Goal: Transaction & Acquisition: Book appointment/travel/reservation

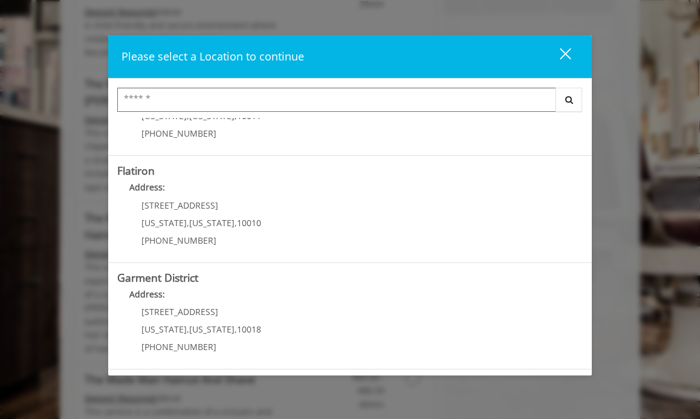
scroll to position [1069, 0]
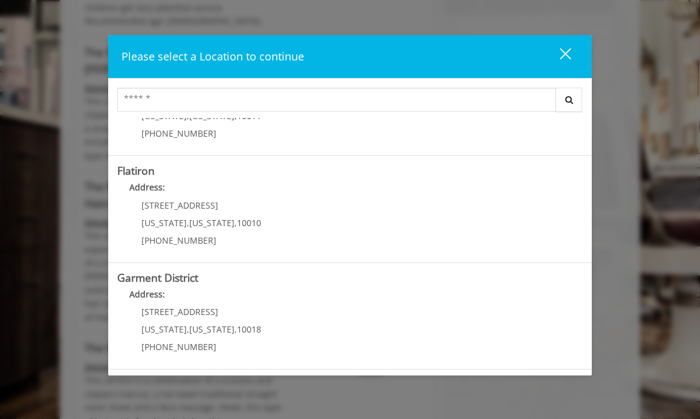
click at [566, 56] on div "close" at bounding box center [558, 56] width 24 height 18
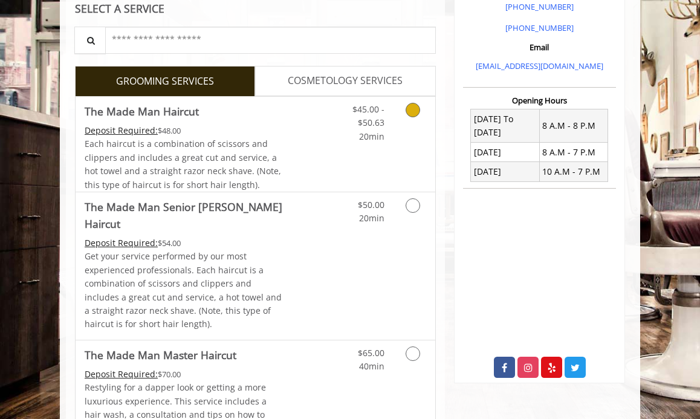
scroll to position [360, 0]
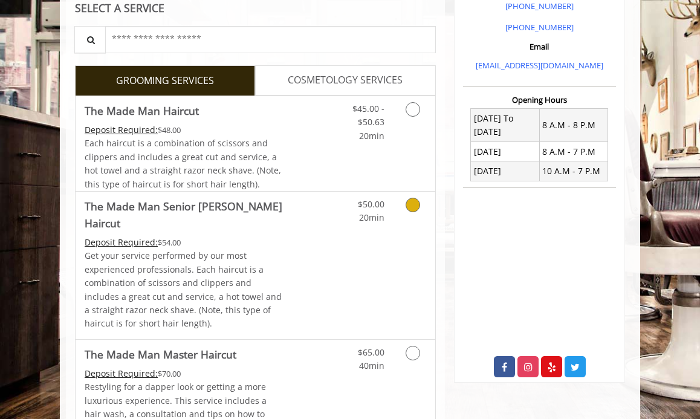
click at [406, 212] on link "Grooming services" at bounding box center [414, 208] width 23 height 33
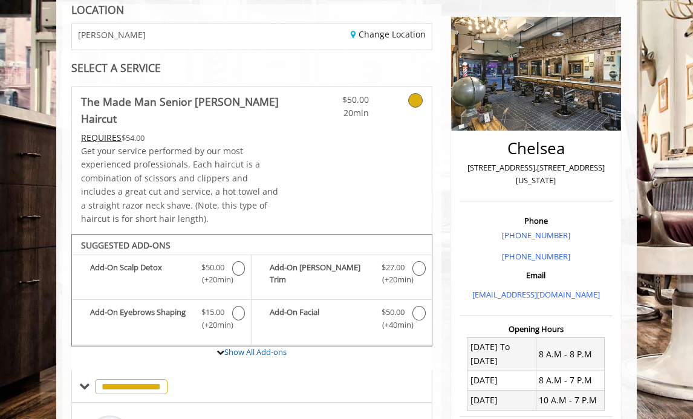
scroll to position [0, 0]
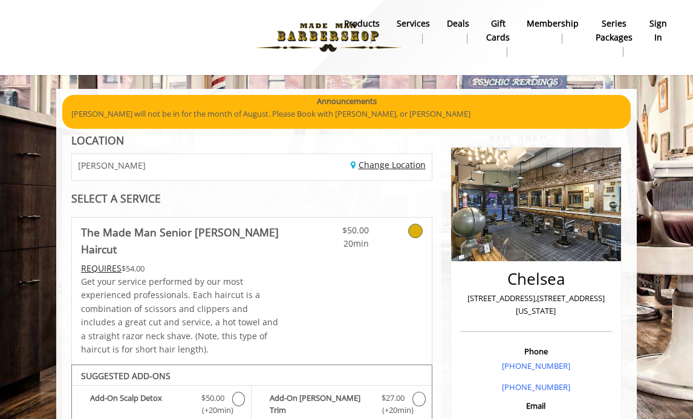
click at [387, 170] on link "Change Location" at bounding box center [388, 164] width 75 height 11
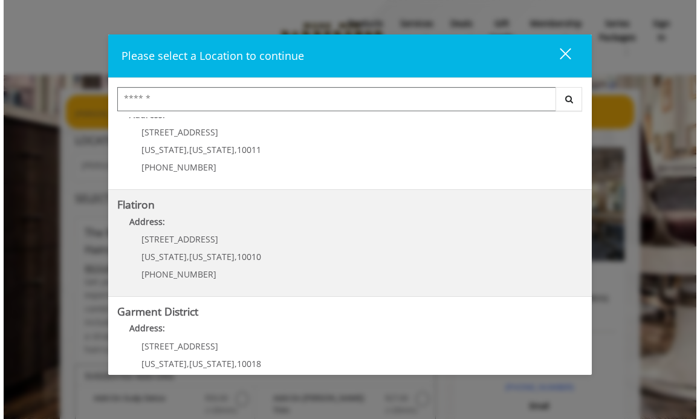
scroll to position [282, 0]
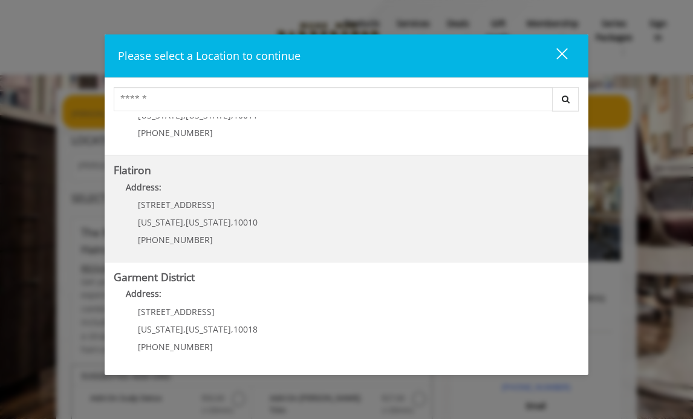
click at [211, 203] on p "[STREET_ADDRESS]" at bounding box center [198, 204] width 120 height 9
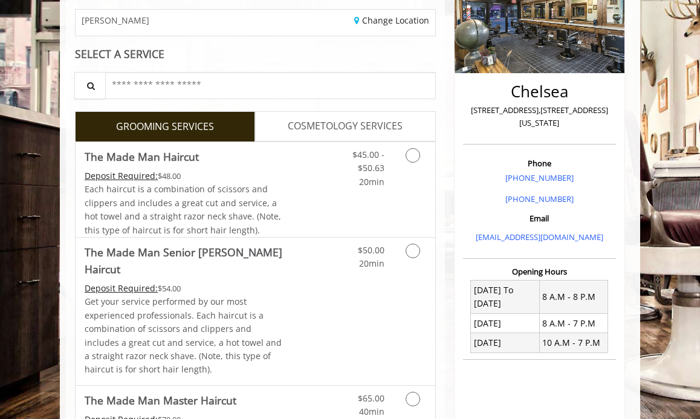
scroll to position [189, 0]
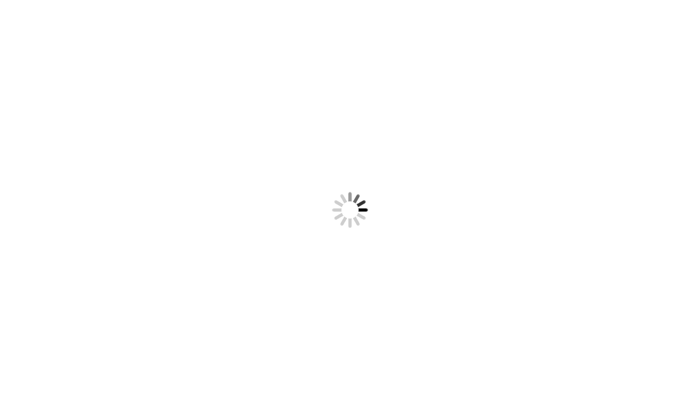
scroll to position [189, 0]
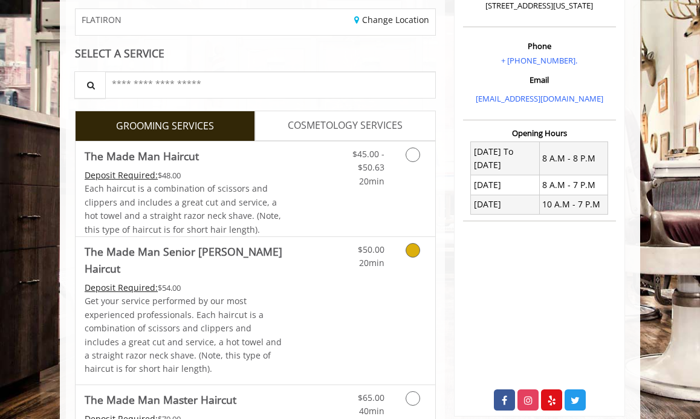
click at [408, 270] on div "$50.00 20min" at bounding box center [390, 311] width 90 height 148
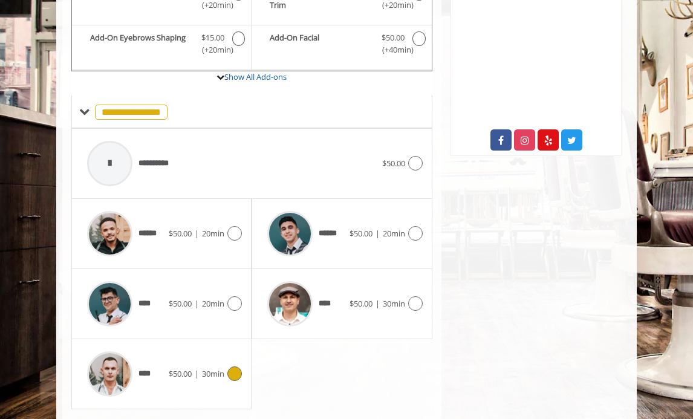
click at [218, 368] on span "30min" at bounding box center [213, 373] width 22 height 11
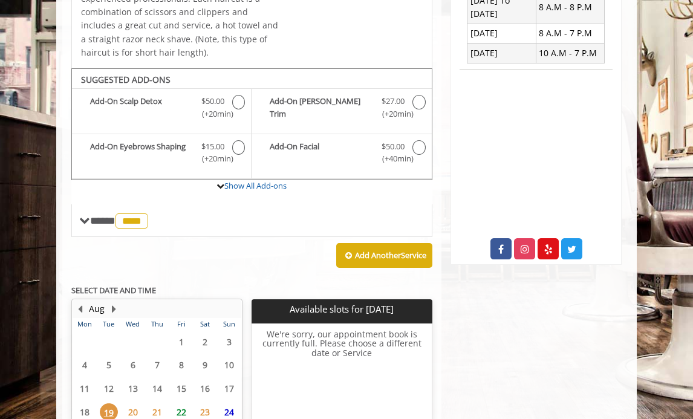
scroll to position [449, 0]
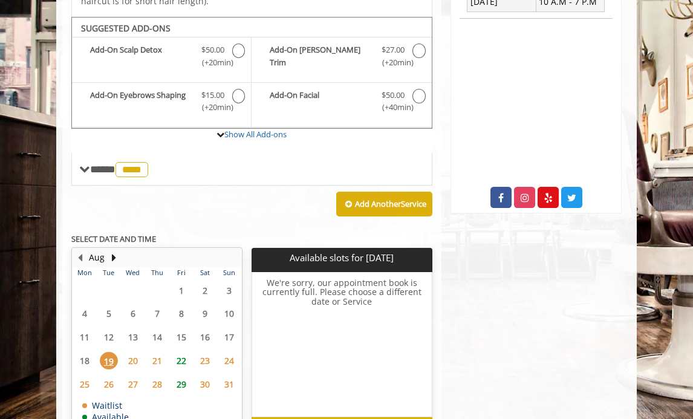
click at [175, 352] on span "22" at bounding box center [181, 361] width 18 height 18
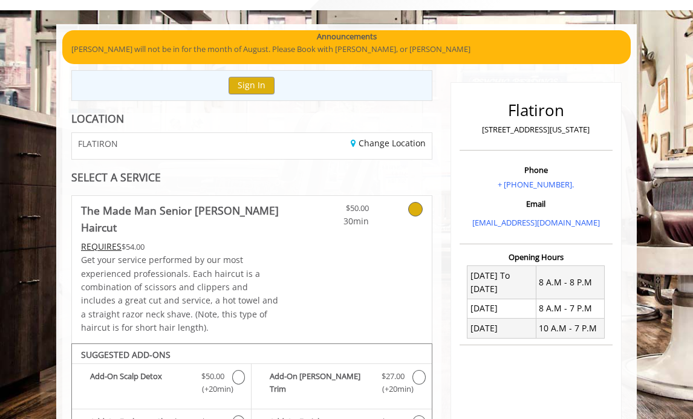
scroll to position [66, 0]
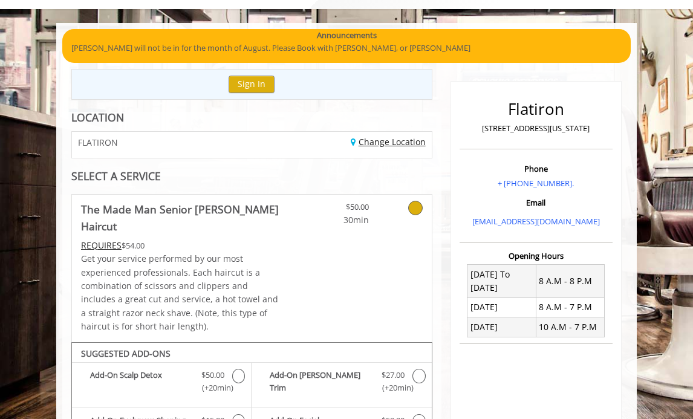
click at [372, 143] on link "Change Location" at bounding box center [388, 141] width 75 height 11
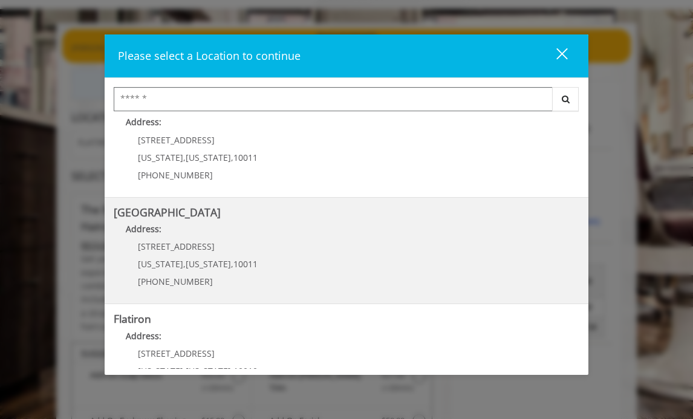
scroll to position [136, 0]
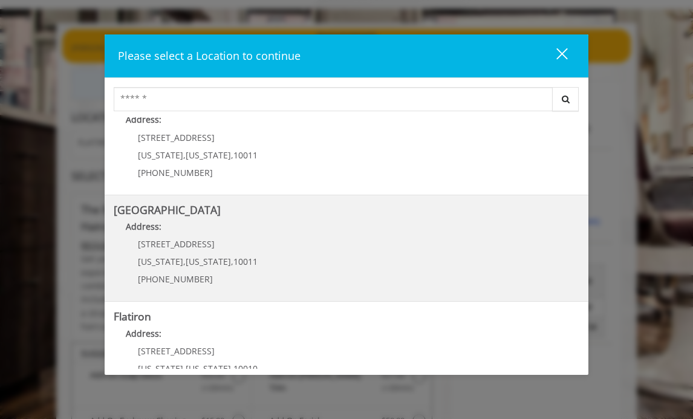
click at [235, 258] on span "10011" at bounding box center [245, 261] width 24 height 11
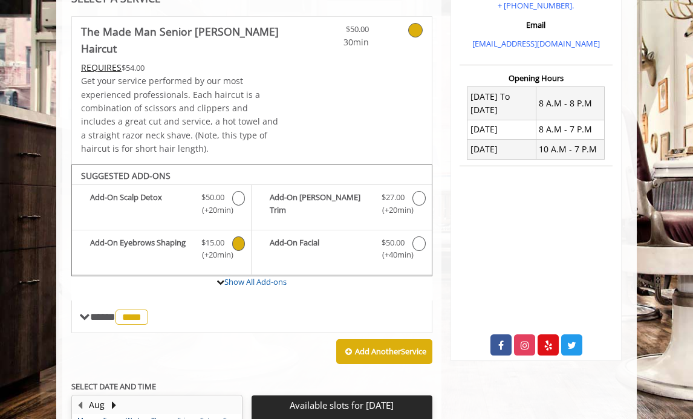
scroll to position [264, 0]
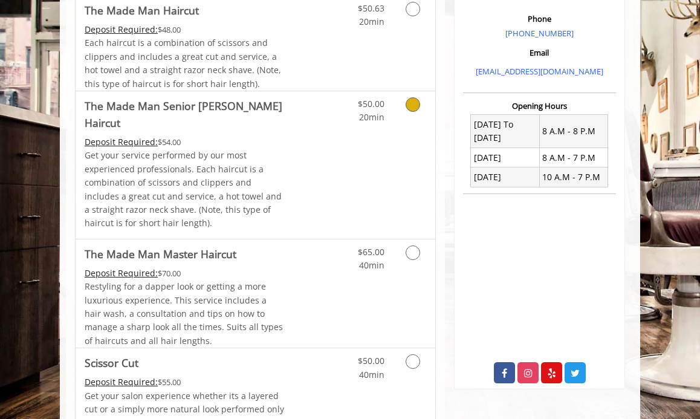
click at [221, 190] on p "Get your service performed by our most experienced professionals. Each haircut …" at bounding box center [185, 189] width 201 height 81
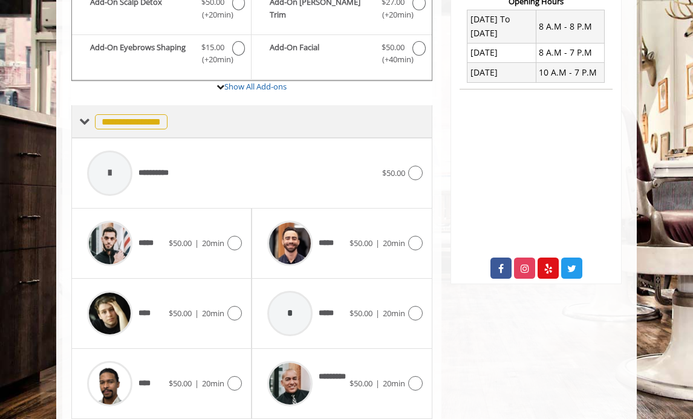
scroll to position [443, 0]
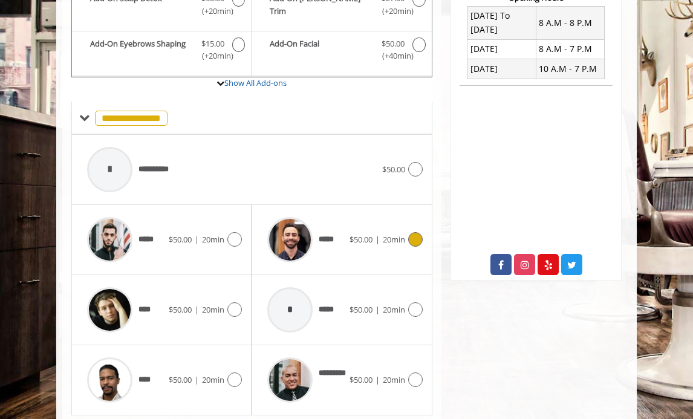
click at [366, 234] on span "$50.00" at bounding box center [360, 239] width 23 height 11
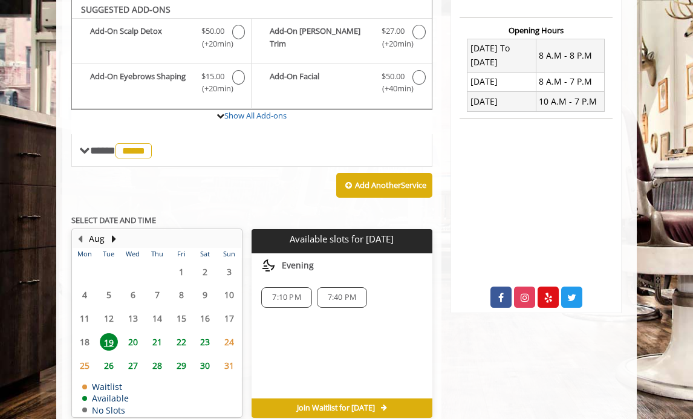
scroll to position [409, 0]
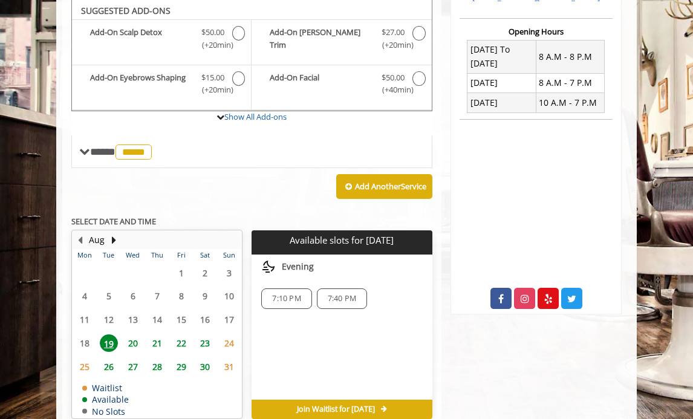
click at [180, 358] on span "29" at bounding box center [181, 367] width 18 height 18
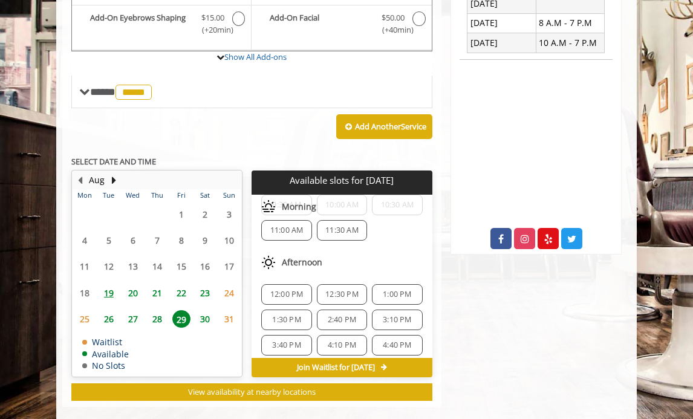
scroll to position [60, 0]
click at [154, 310] on span "28" at bounding box center [157, 319] width 18 height 18
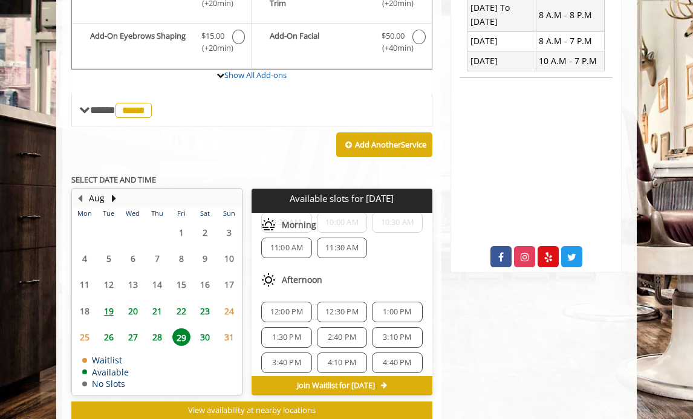
scroll to position [0, 0]
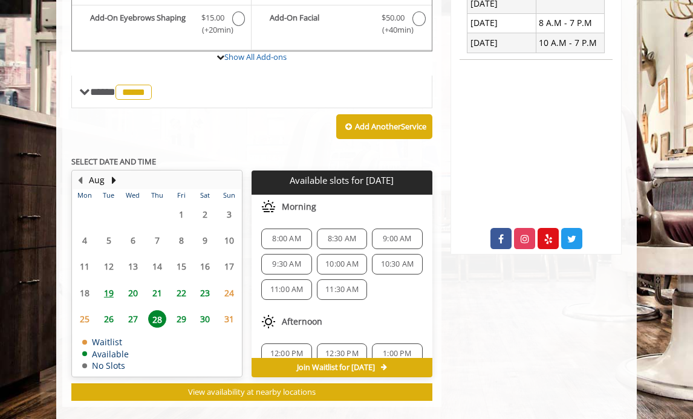
click at [126, 310] on span "27" at bounding box center [133, 319] width 18 height 18
click at [157, 310] on span "28" at bounding box center [157, 319] width 18 height 18
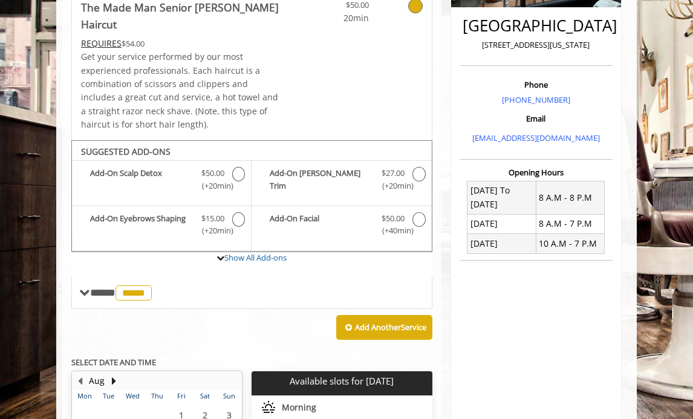
scroll to position [265, 0]
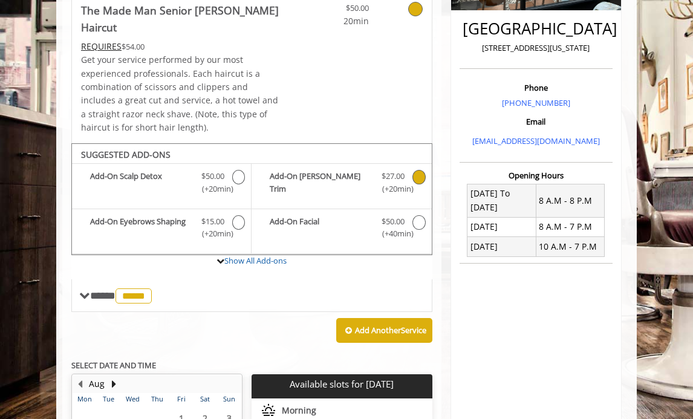
click at [414, 170] on span "The Made Man Senior Barber Haircut Add-onS" at bounding box center [418, 182] width 13 height 25
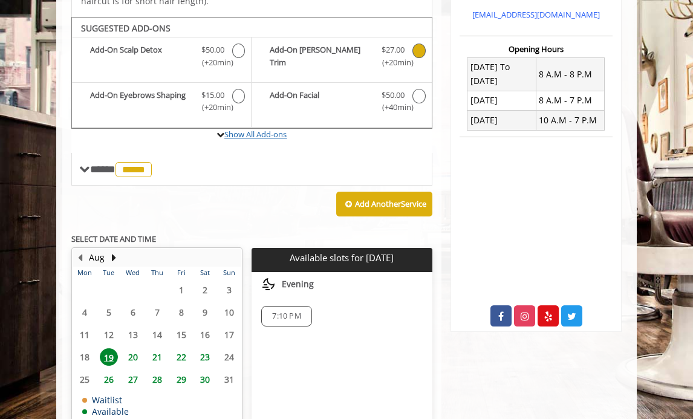
click at [243, 129] on link "Show All Add-ons" at bounding box center [255, 134] width 62 height 11
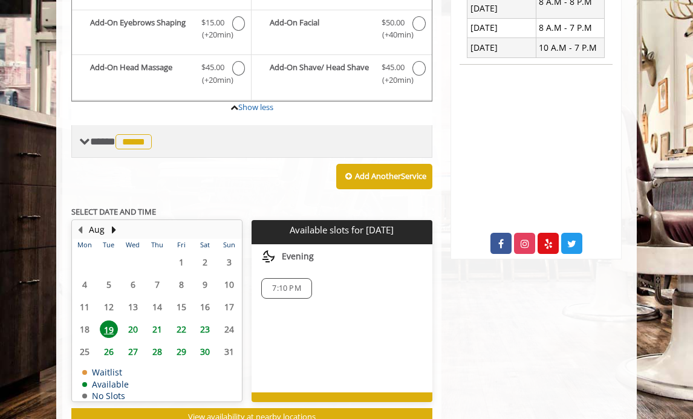
scroll to position [488, 0]
